Goal: Find specific page/section: Find specific page/section

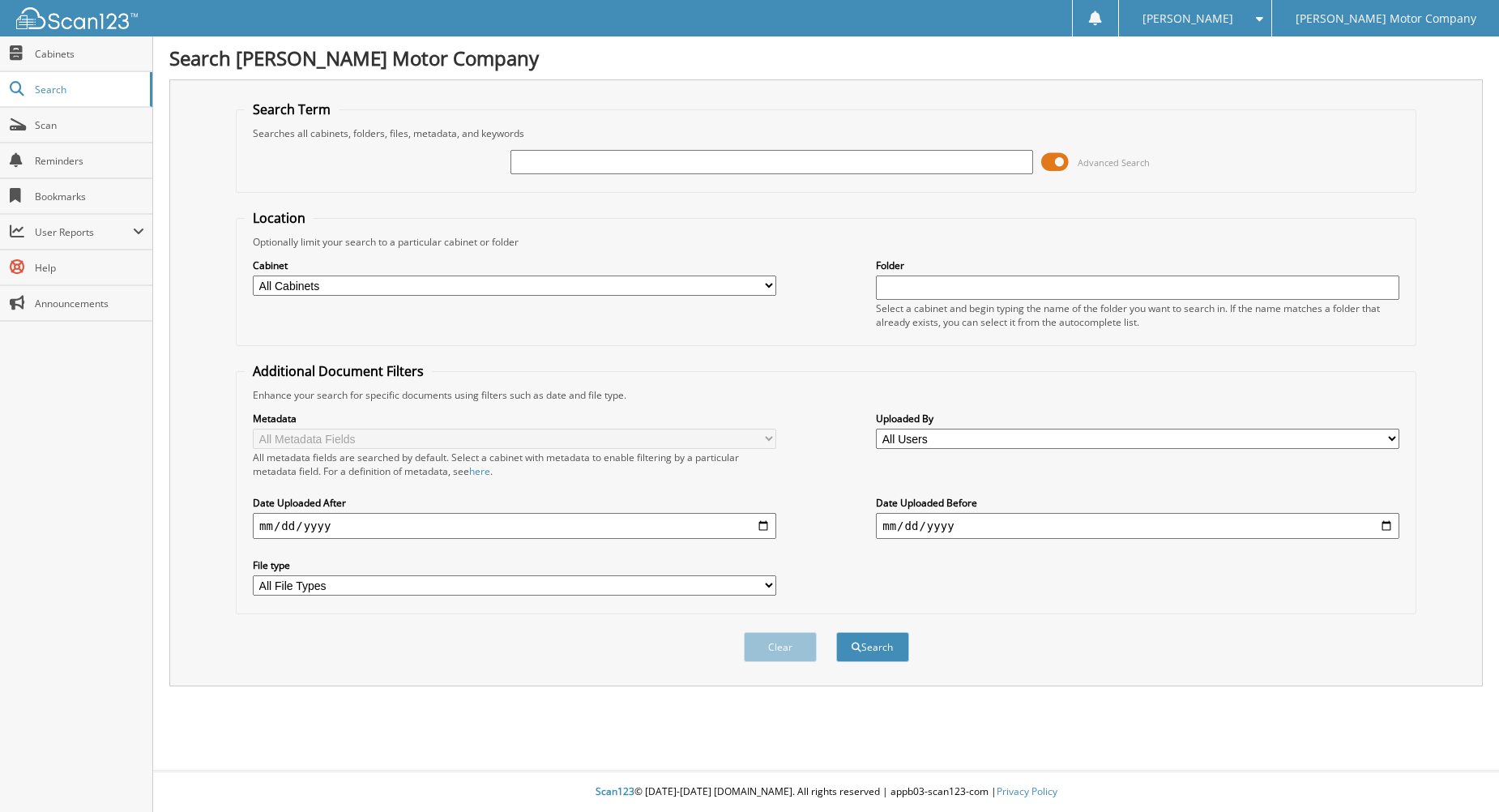
click at [598, 173] on input "text" at bounding box center [772, 162] width 523 height 25
click at [597, 162] on input "text" at bounding box center [772, 162] width 523 height 25
type input "245539"
click at [836, 632] on button "Search" at bounding box center [872, 646] width 73 height 30
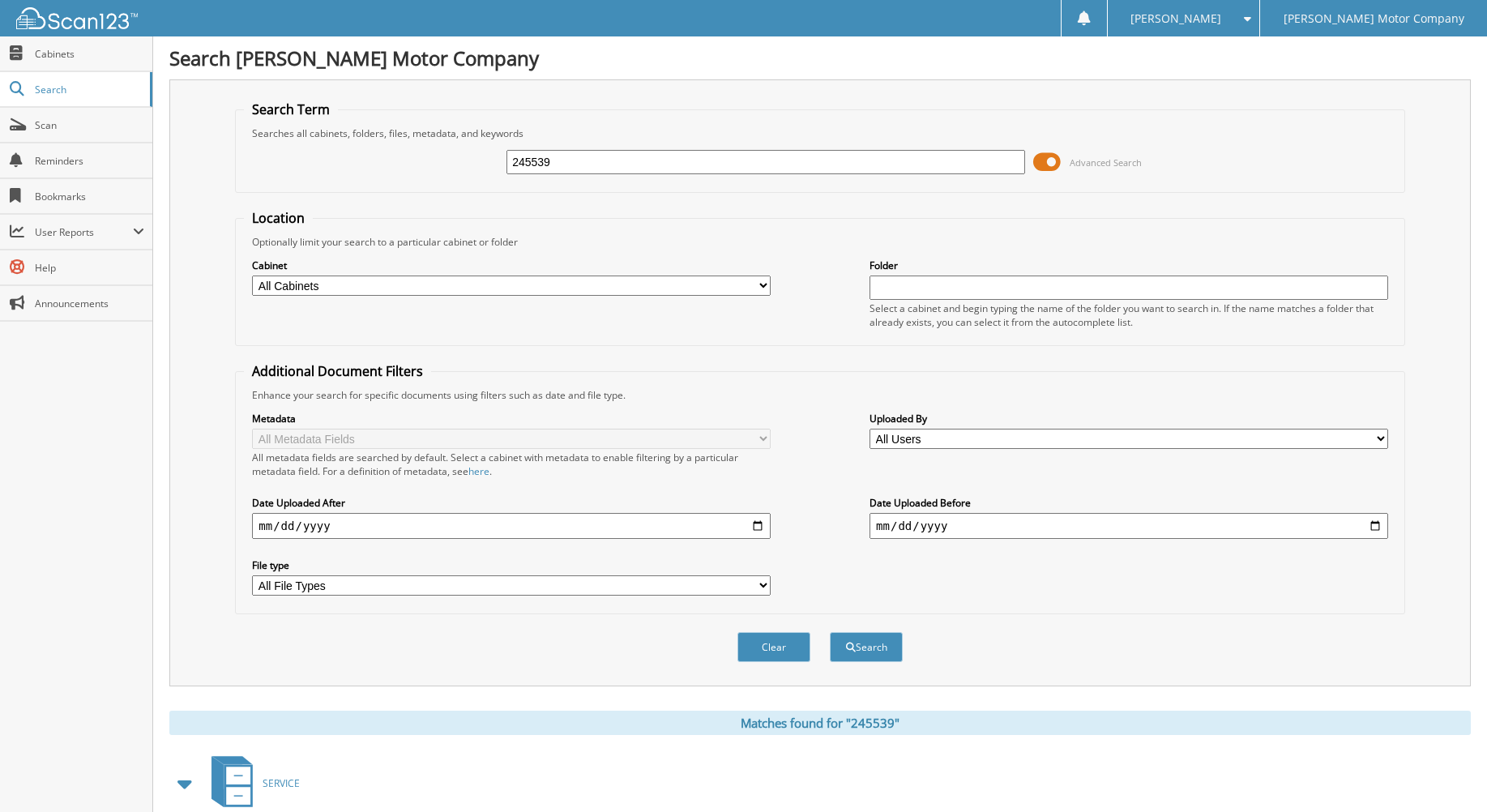
click at [612, 139] on div "Searches all cabinets, folders, files, metadata, and keywords" at bounding box center [819, 133] width 1151 height 14
click at [618, 157] on input "245539" at bounding box center [766, 162] width 519 height 25
type input "245539"
click at [830, 632] on button "Search" at bounding box center [866, 646] width 73 height 30
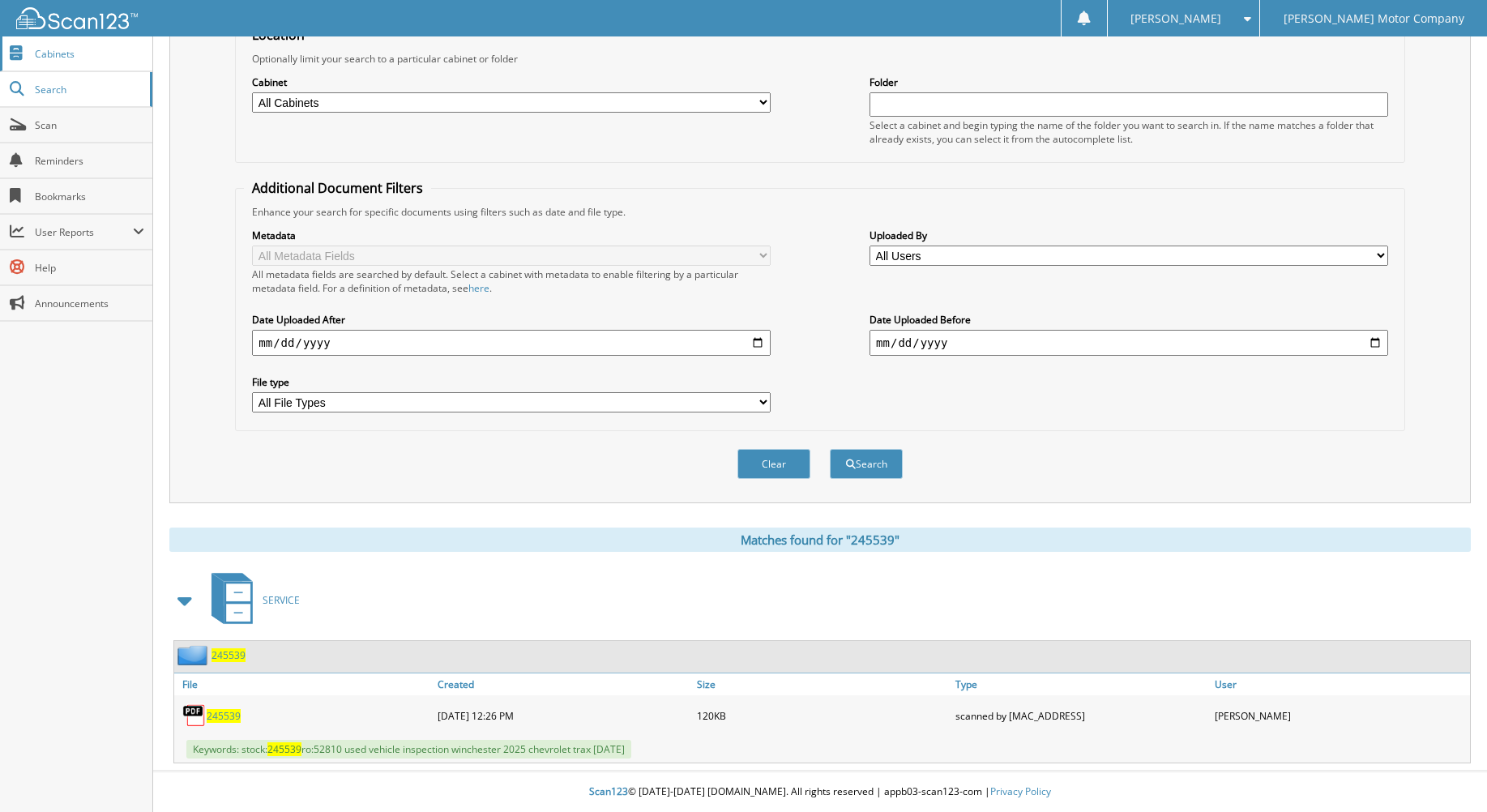
click at [108, 64] on link "Cabinets" at bounding box center [76, 54] width 152 height 35
